Goal: Transaction & Acquisition: Purchase product/service

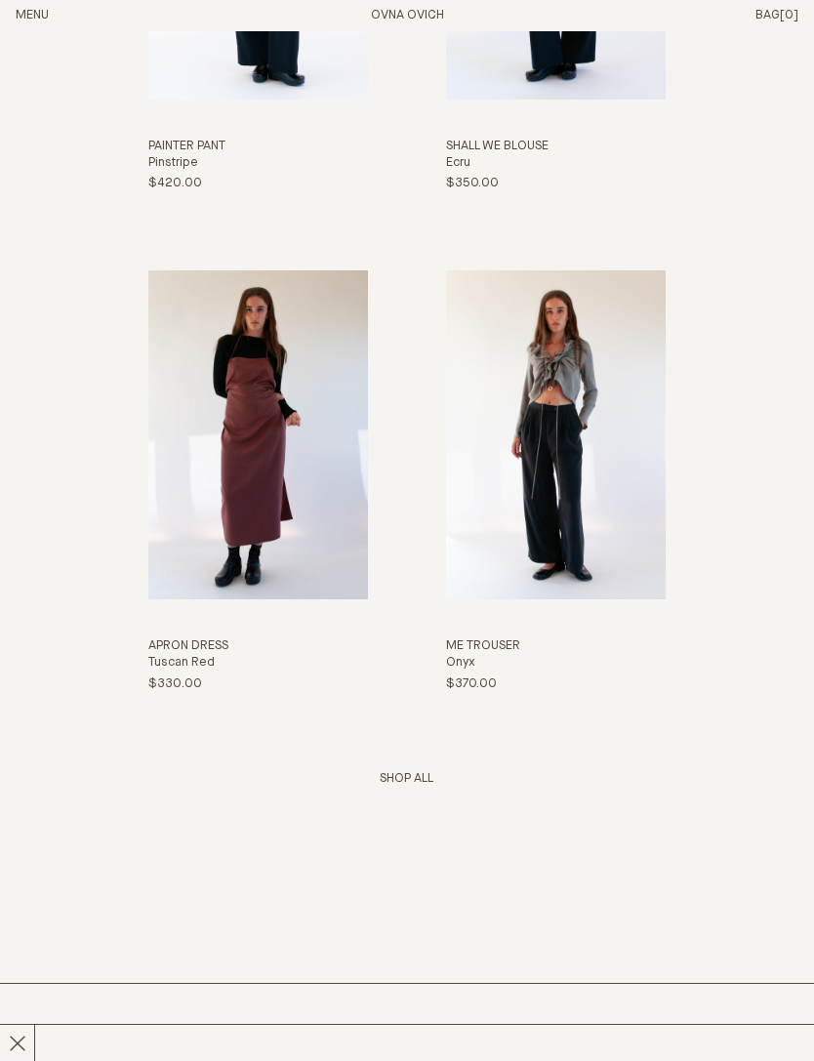
scroll to position [3369, 0]
click at [413, 785] on link "Shop All" at bounding box center [407, 778] width 54 height 13
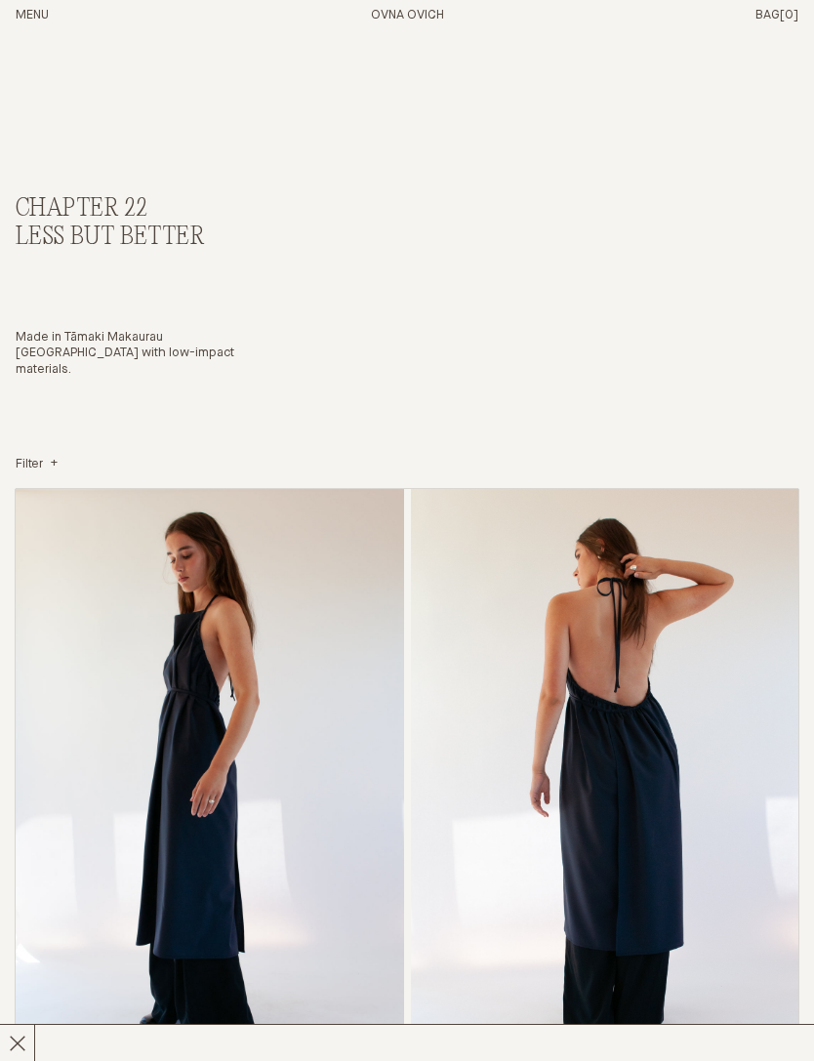
click at [39, 10] on button "Menu" at bounding box center [32, 16] width 33 height 17
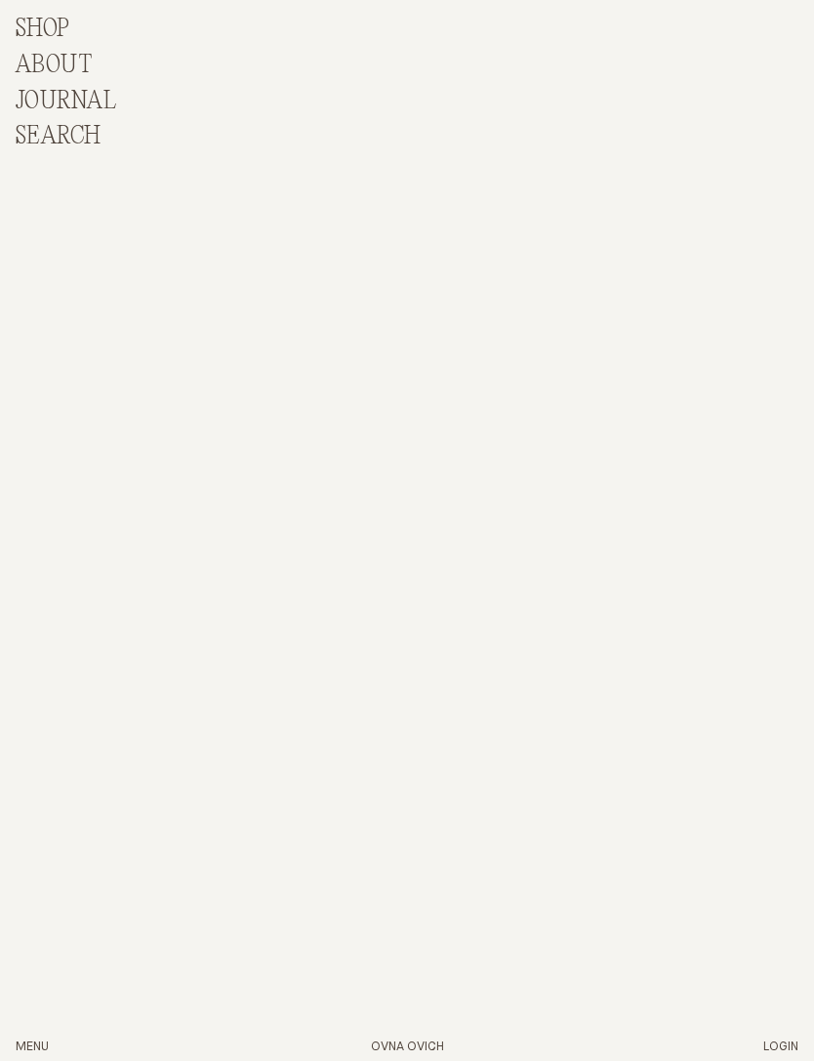
click at [46, 22] on p "Shop" at bounding box center [43, 30] width 55 height 28
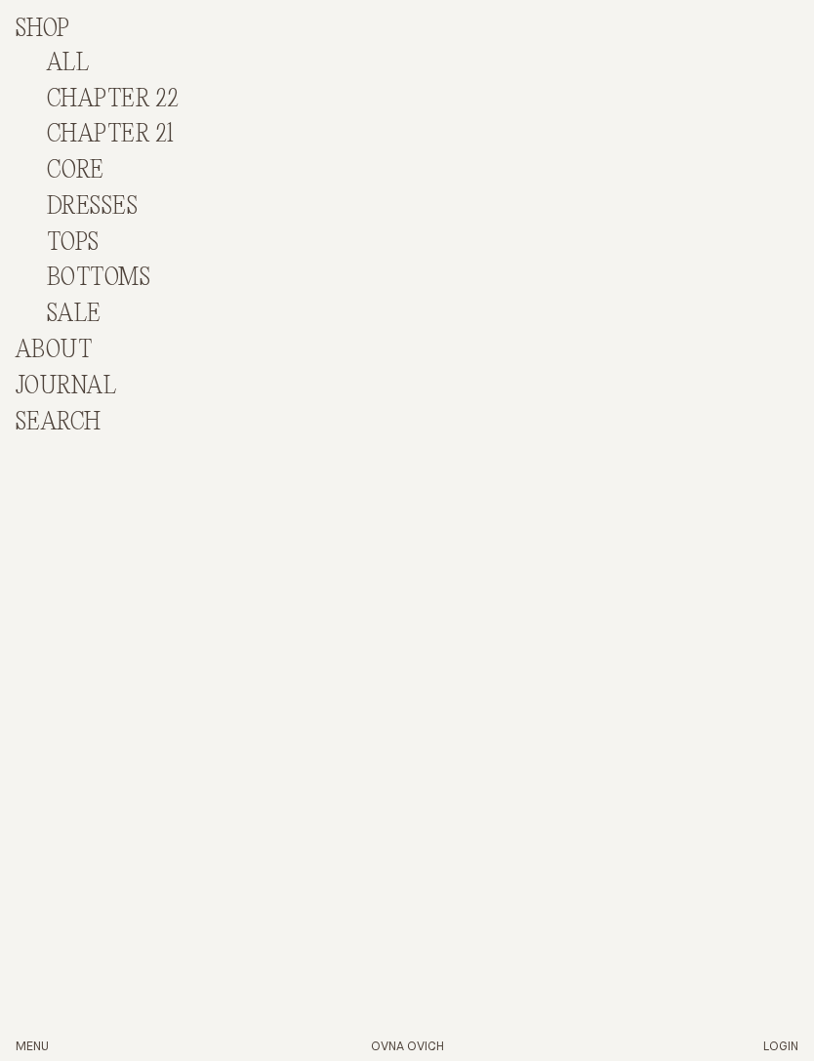
click at [119, 267] on link "BOTTOMS" at bounding box center [99, 278] width 104 height 27
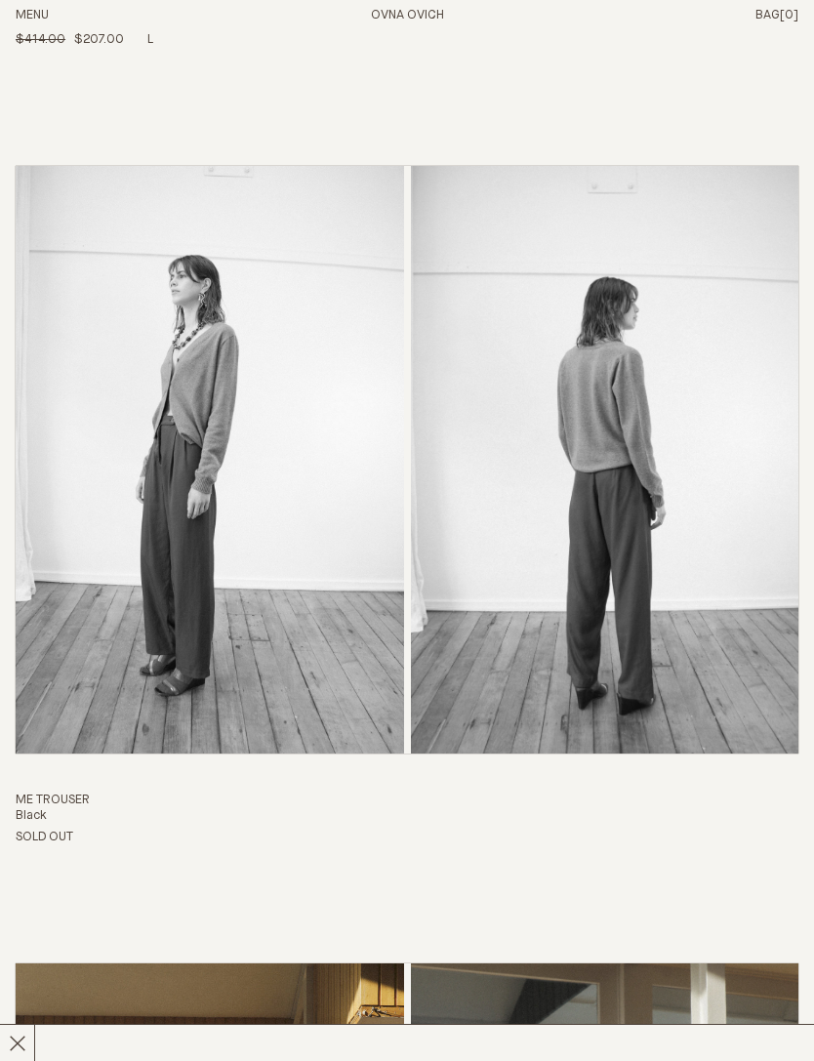
scroll to position [11344, 0]
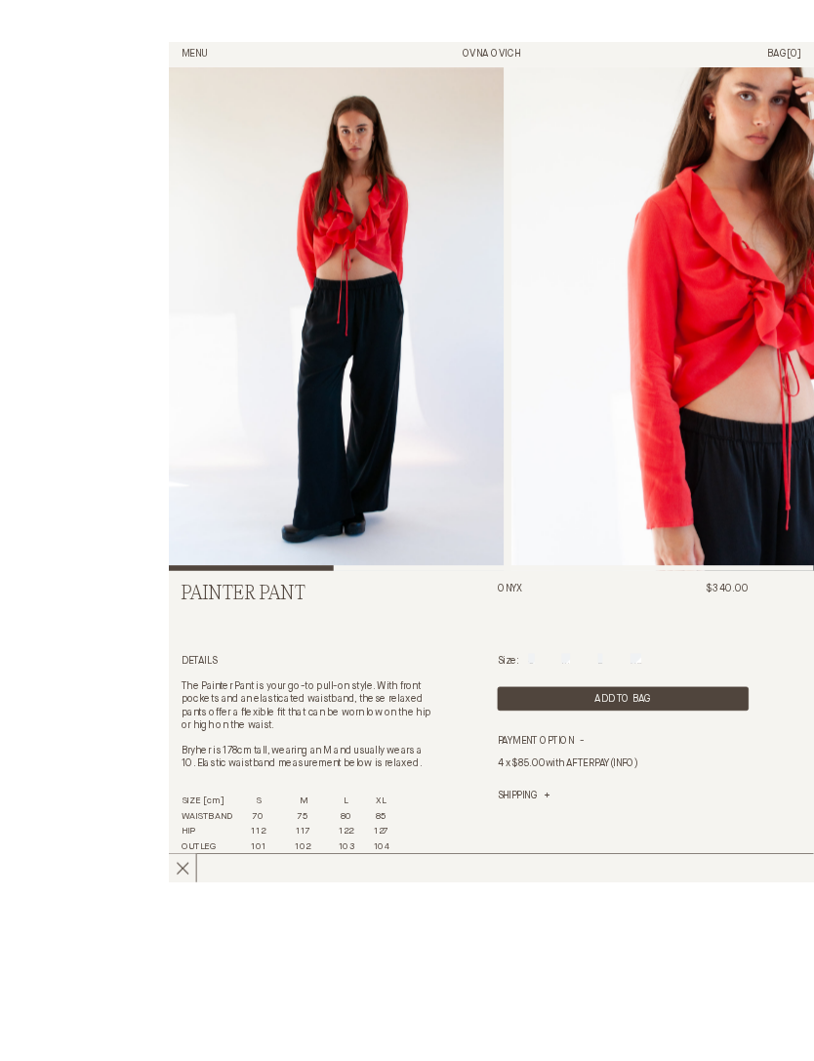
scroll to position [47, 0]
